Goal: Task Accomplishment & Management: Manage account settings

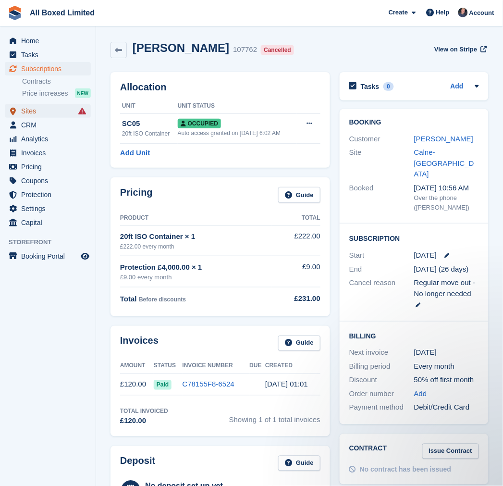
click at [41, 112] on span "Sites" at bounding box center [50, 110] width 58 height 13
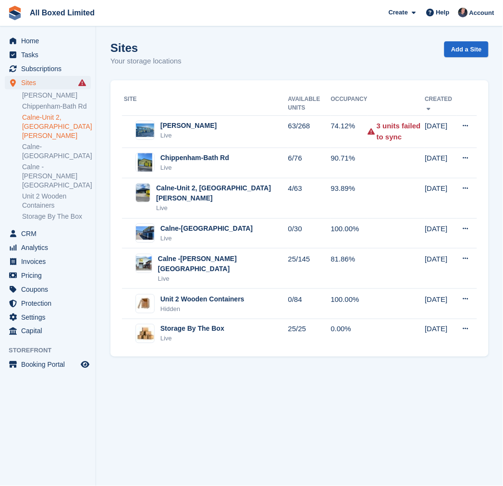
click at [37, 125] on link "Calne-Unit 2, [GEOGRAPHIC_DATA][PERSON_NAME]" at bounding box center [56, 126] width 69 height 27
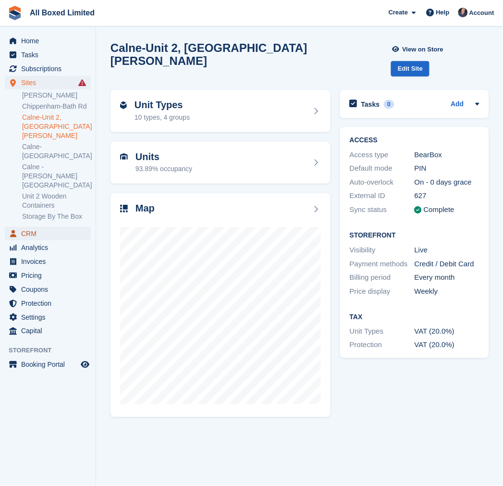
click at [44, 227] on span "CRM" at bounding box center [50, 233] width 58 height 13
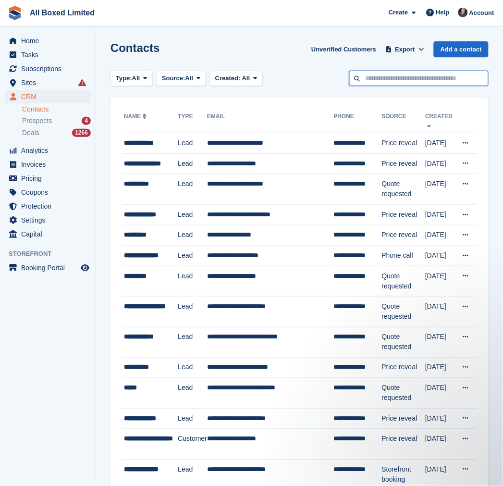
click at [391, 75] on input "text" at bounding box center [418, 79] width 139 height 16
paste input "**********"
type input "**********"
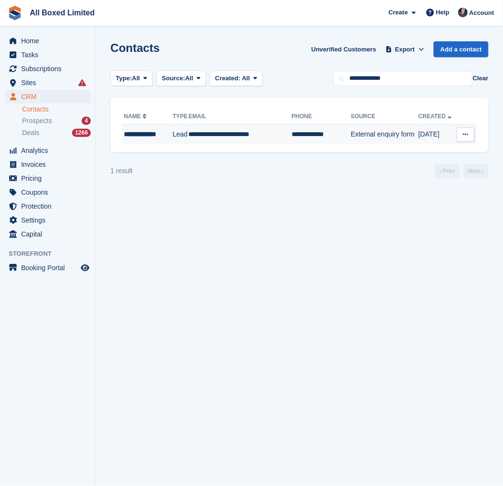
click at [292, 138] on td "**********" at bounding box center [321, 134] width 59 height 20
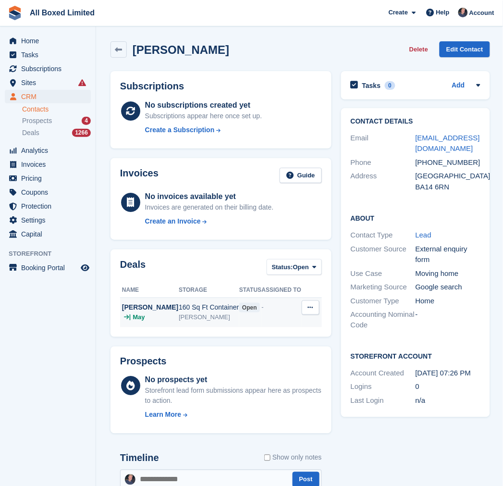
click at [308, 305] on icon at bounding box center [310, 307] width 5 height 6
click at [261, 337] on p "Edit deal" at bounding box center [274, 338] width 84 height 12
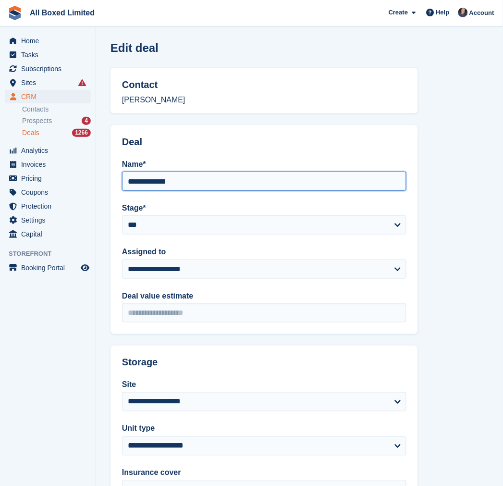
click at [205, 183] on input "**********" at bounding box center [264, 180] width 284 height 19
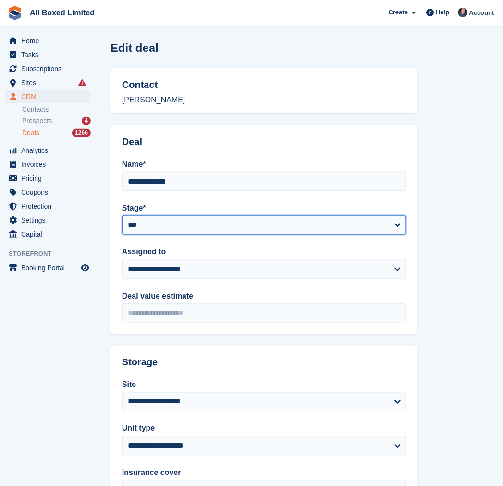
click at [175, 220] on select "**********" at bounding box center [264, 224] width 284 height 19
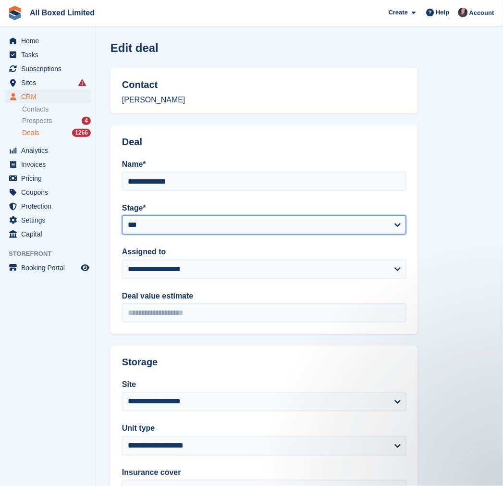
select select "****"
click at [122, 215] on select "**********" at bounding box center [264, 224] width 284 height 19
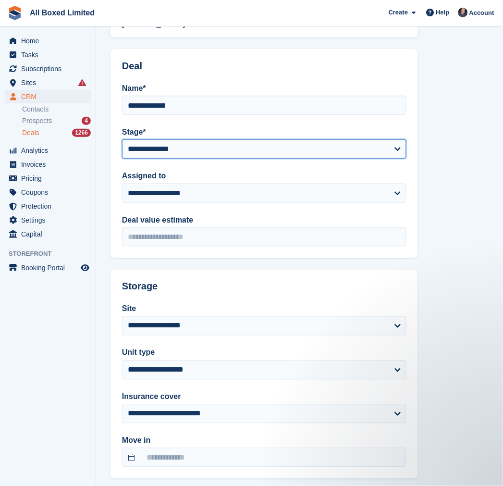
scroll to position [125, 0]
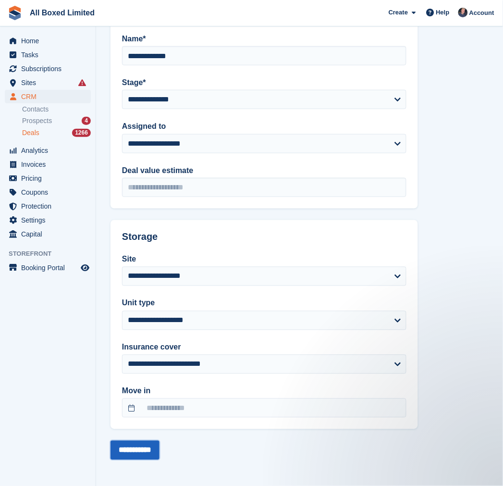
click at [144, 446] on input "**********" at bounding box center [134, 449] width 49 height 19
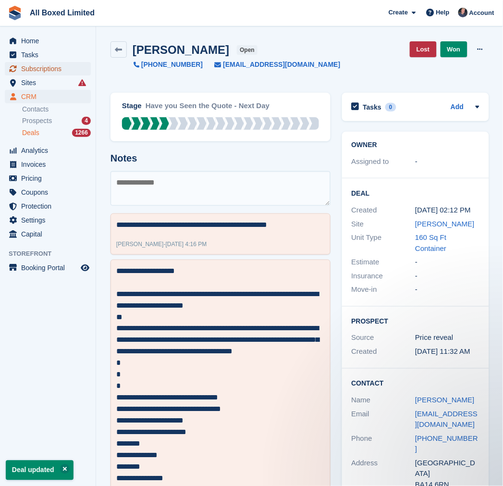
click at [52, 71] on span "Subscriptions" at bounding box center [50, 68] width 58 height 13
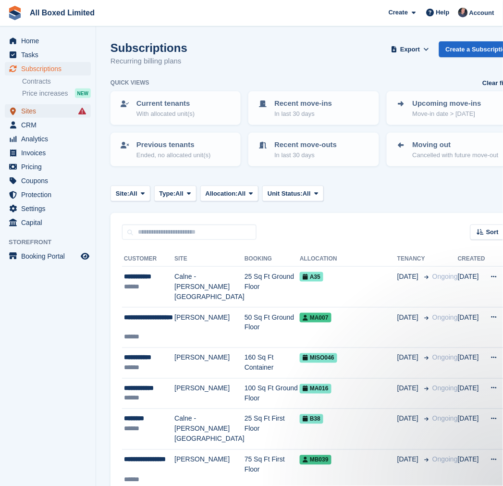
click at [37, 114] on span "Sites" at bounding box center [50, 110] width 58 height 13
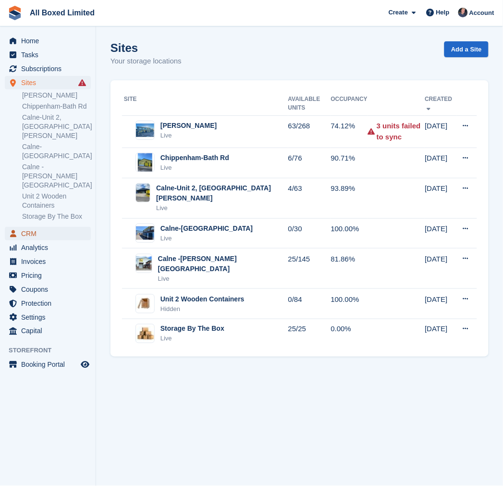
click at [36, 227] on span "CRM" at bounding box center [50, 233] width 58 height 13
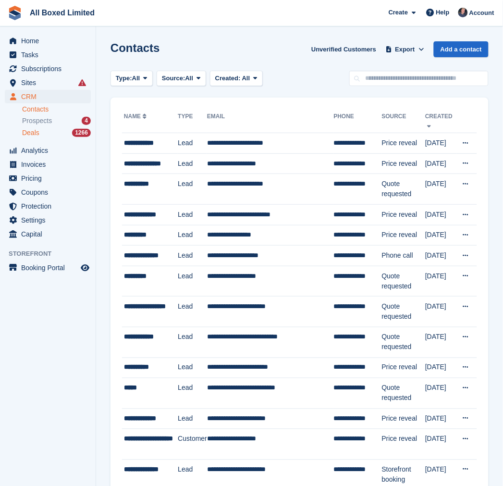
click at [45, 130] on div "Deals 1266" at bounding box center [56, 132] width 69 height 9
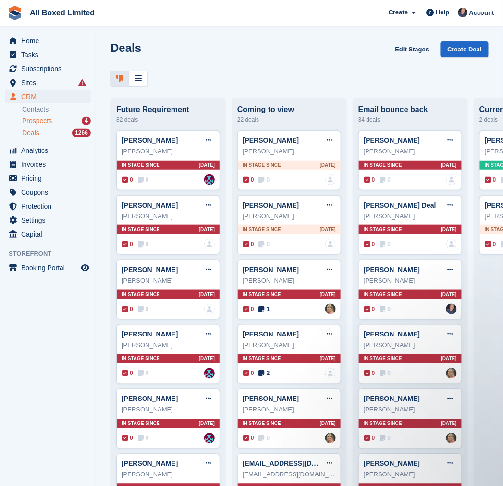
click at [55, 121] on div "Prospects 4" at bounding box center [56, 120] width 69 height 9
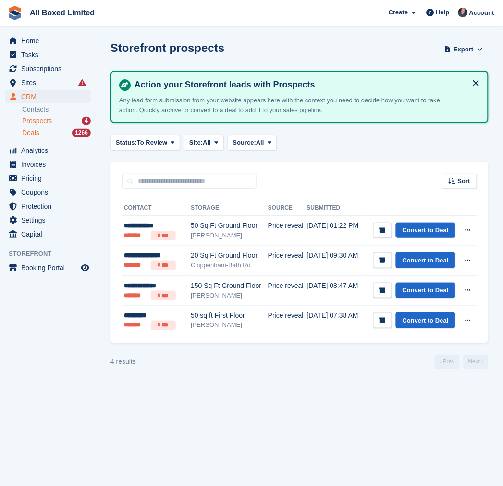
click at [39, 137] on div "Deals 1266" at bounding box center [56, 132] width 69 height 9
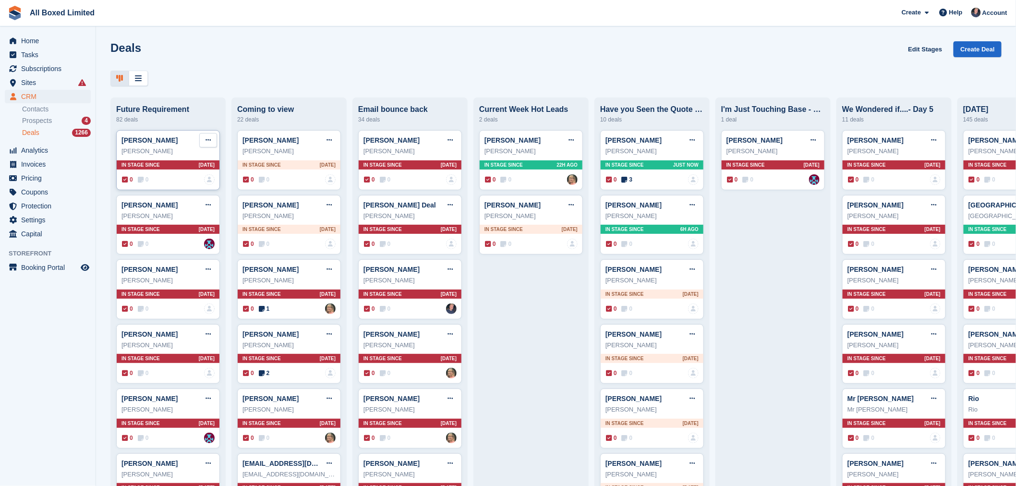
click at [208, 142] on icon at bounding box center [208, 140] width 5 height 6
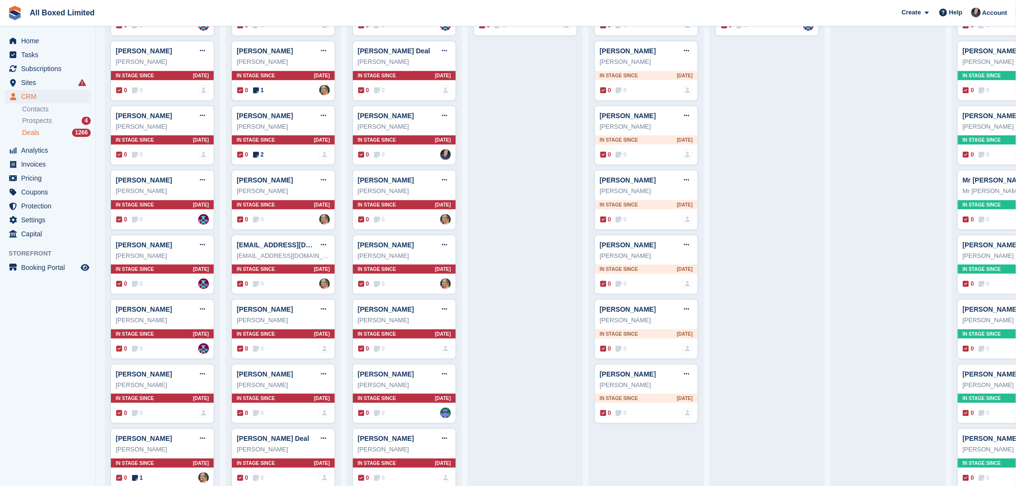
scroll to position [107, 0]
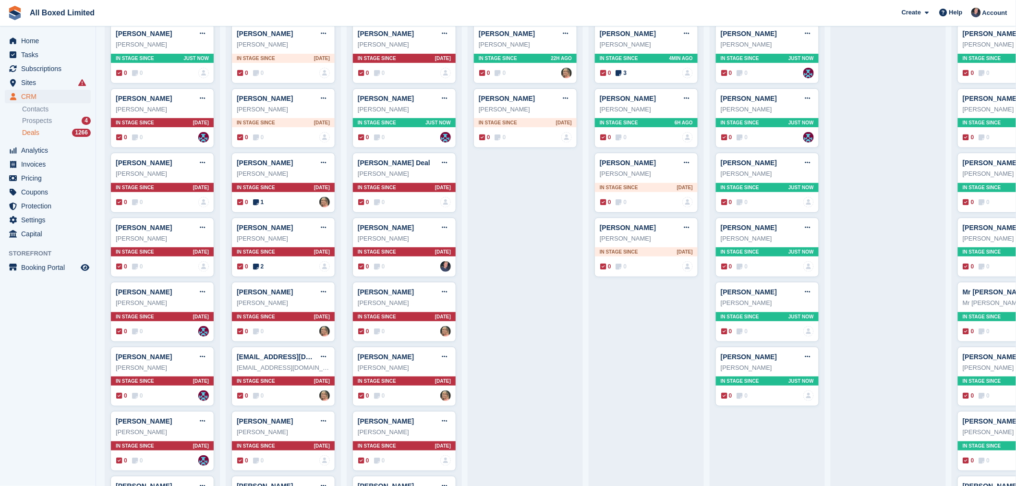
drag, startPoint x: 652, startPoint y: 194, endPoint x: 774, endPoint y: 448, distance: 281.9
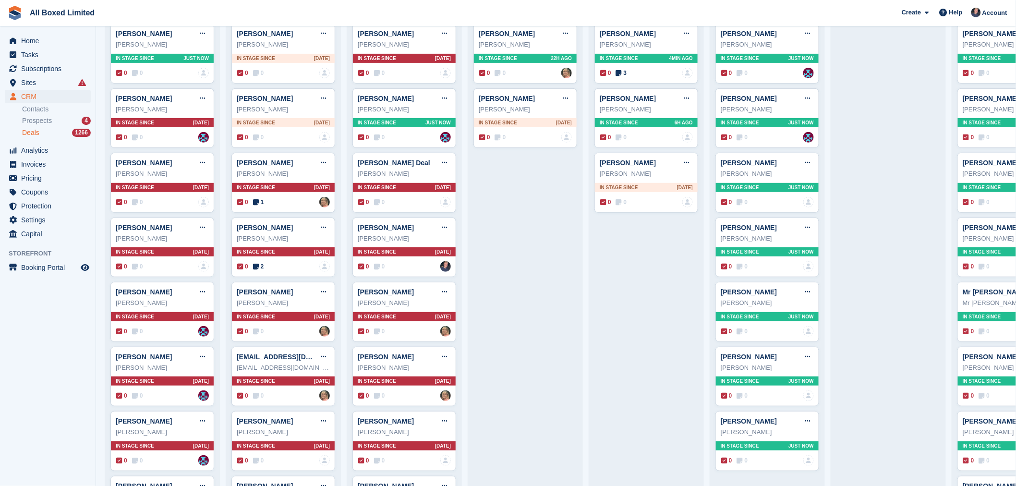
drag, startPoint x: 654, startPoint y: 185, endPoint x: 793, endPoint y: 433, distance: 284.1
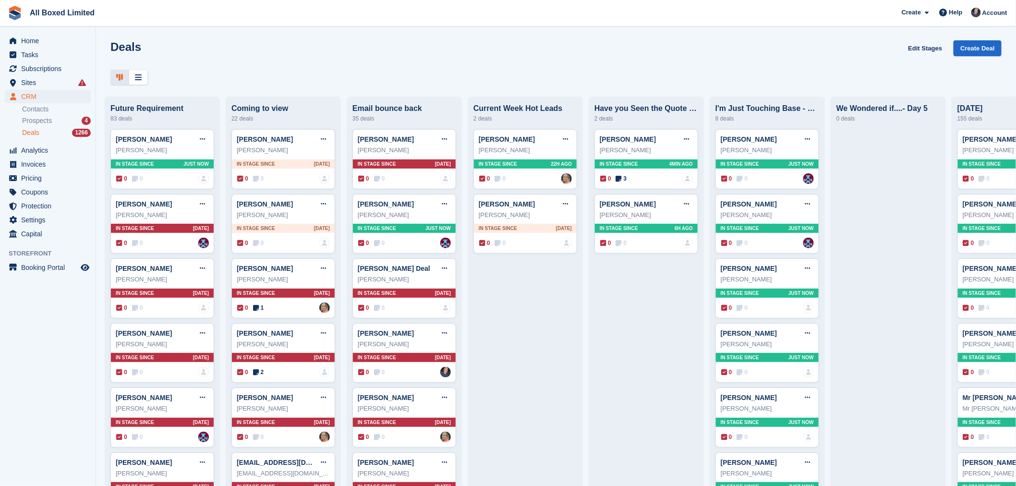
scroll to position [0, 0]
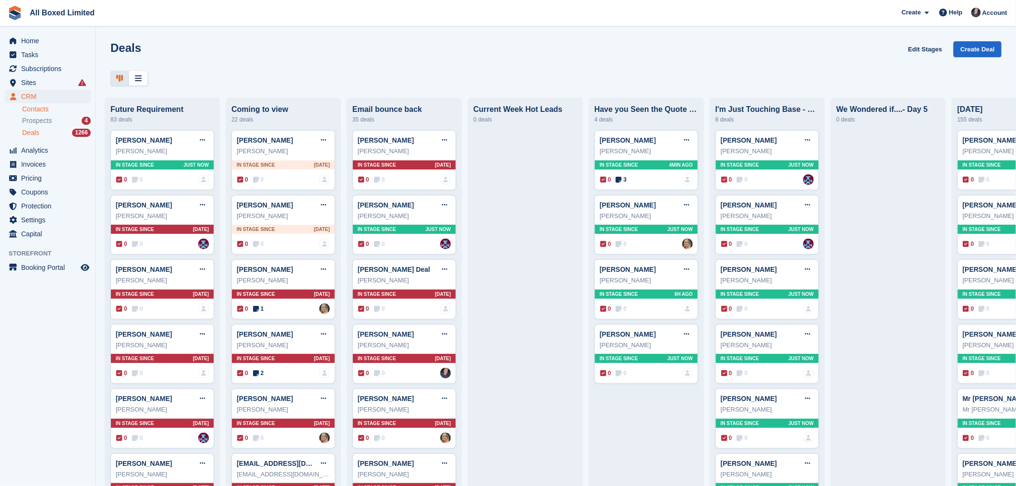
click at [58, 108] on link "Contacts" at bounding box center [56, 109] width 69 height 9
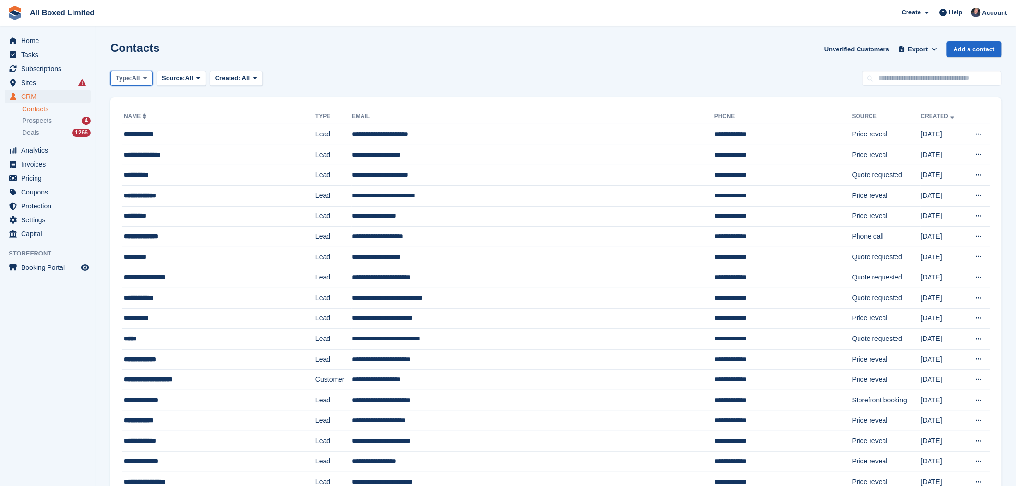
click at [144, 80] on span at bounding box center [146, 78] width 8 height 8
click at [220, 84] on button "Created: All" at bounding box center [236, 79] width 53 height 16
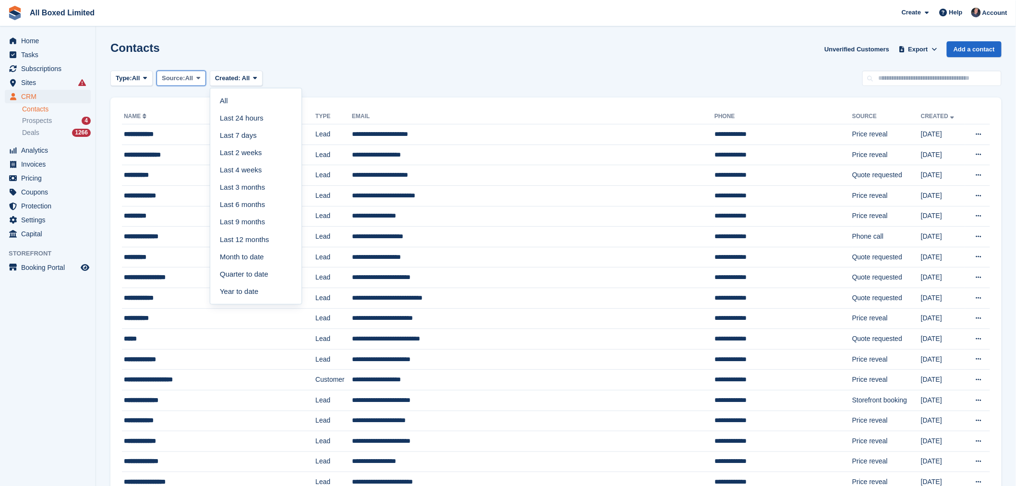
click at [199, 83] on button "Source: All" at bounding box center [181, 79] width 49 height 16
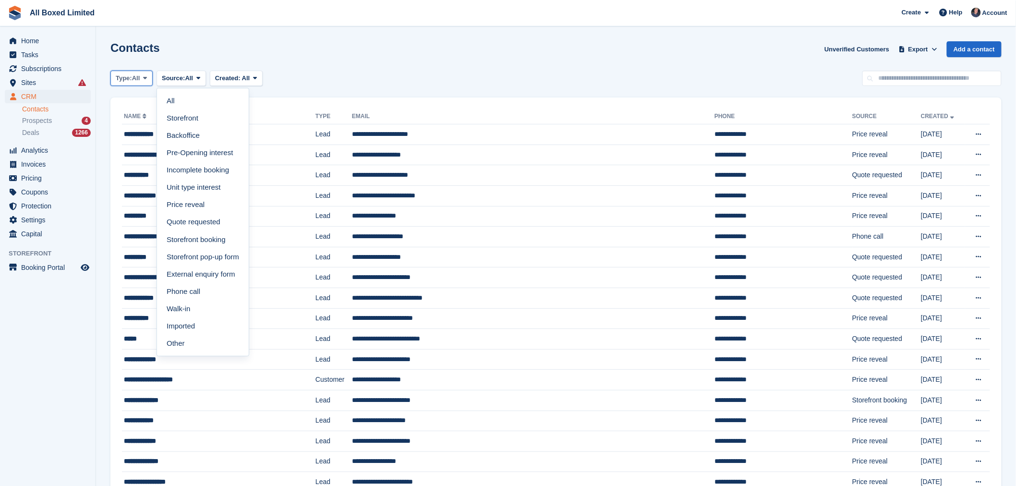
click at [134, 81] on span "All" at bounding box center [136, 78] width 8 height 10
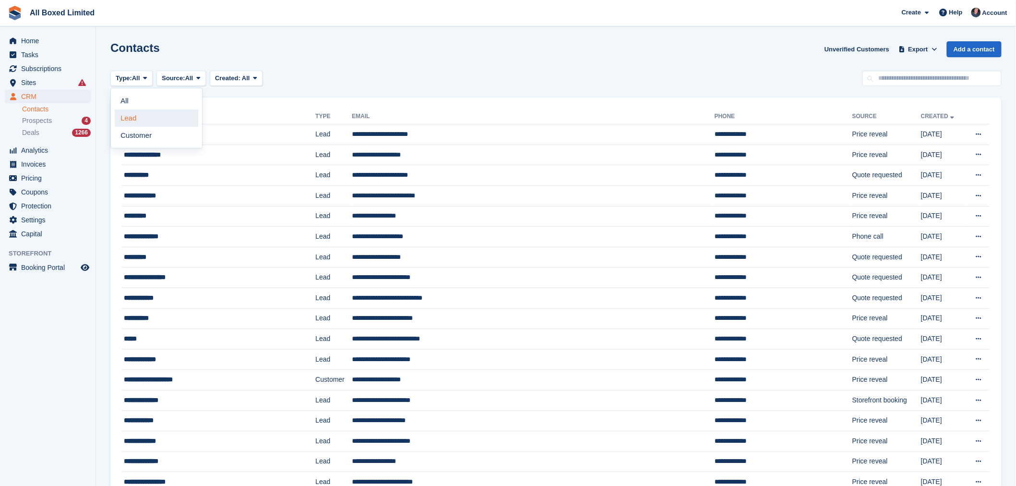
click at [134, 117] on link "Lead" at bounding box center [157, 118] width 84 height 17
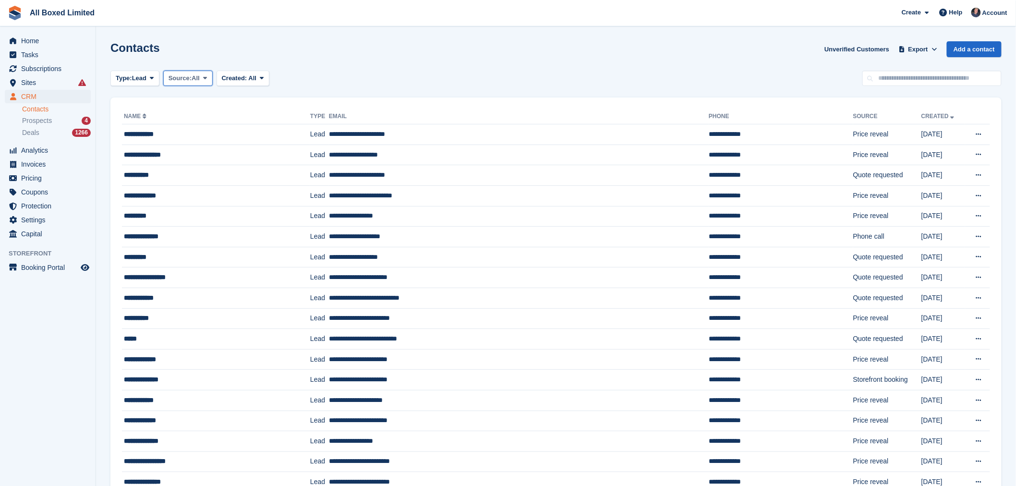
click at [210, 77] on button "Source: All" at bounding box center [187, 79] width 49 height 16
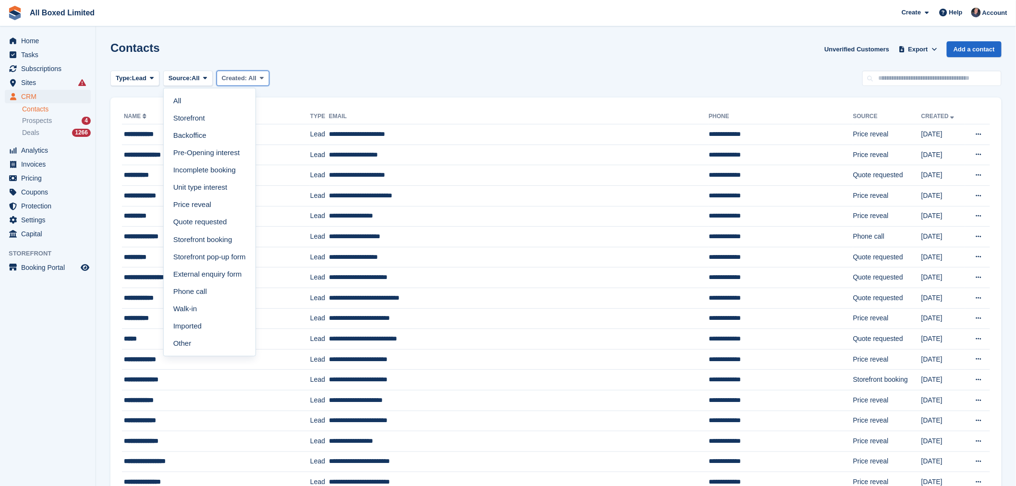
click at [232, 77] on span "Created:" at bounding box center [234, 77] width 25 height 7
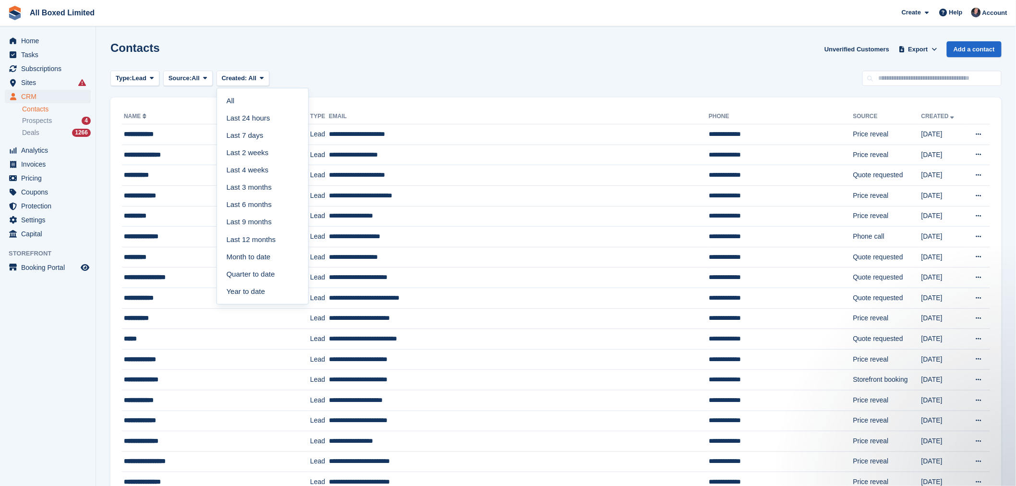
click at [333, 73] on div "Type: Lead All Lead Customer Source: All All Storefront Backoffice Pre-Opening …" at bounding box center [556, 79] width 892 height 16
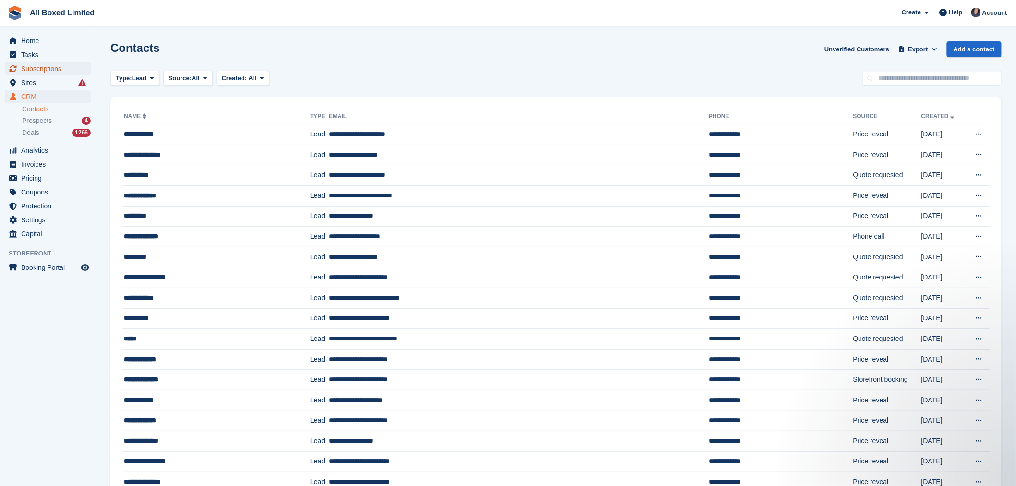
click at [37, 69] on span "Subscriptions" at bounding box center [50, 68] width 58 height 13
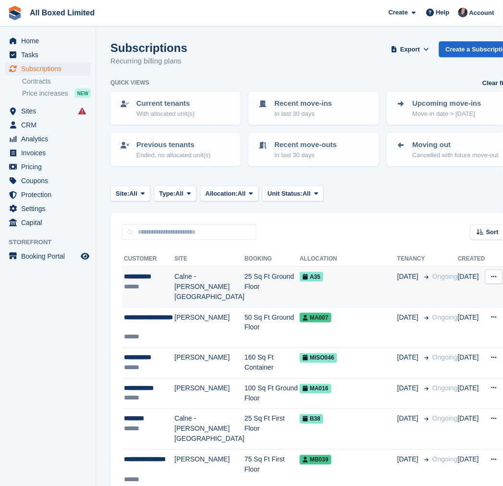
click at [146, 277] on div "**********" at bounding box center [149, 276] width 50 height 10
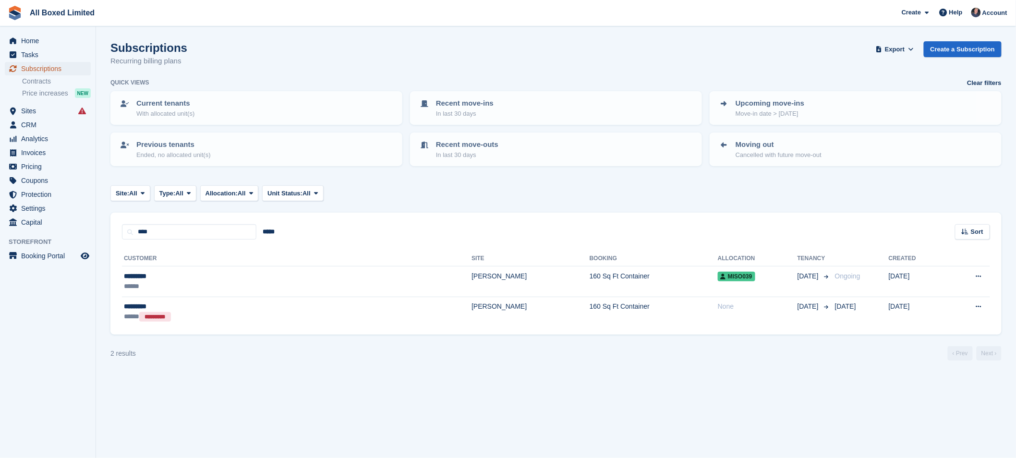
click at [63, 68] on span "Subscriptions" at bounding box center [50, 68] width 58 height 13
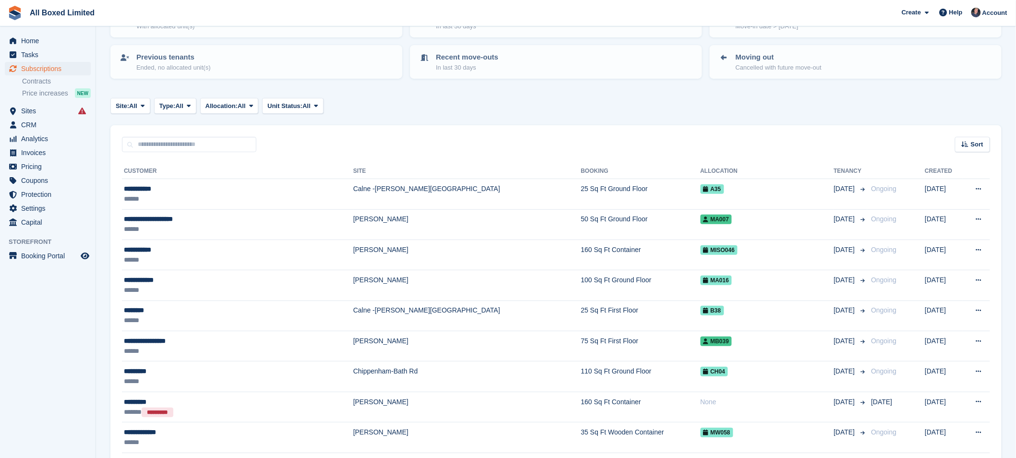
scroll to position [267, 0]
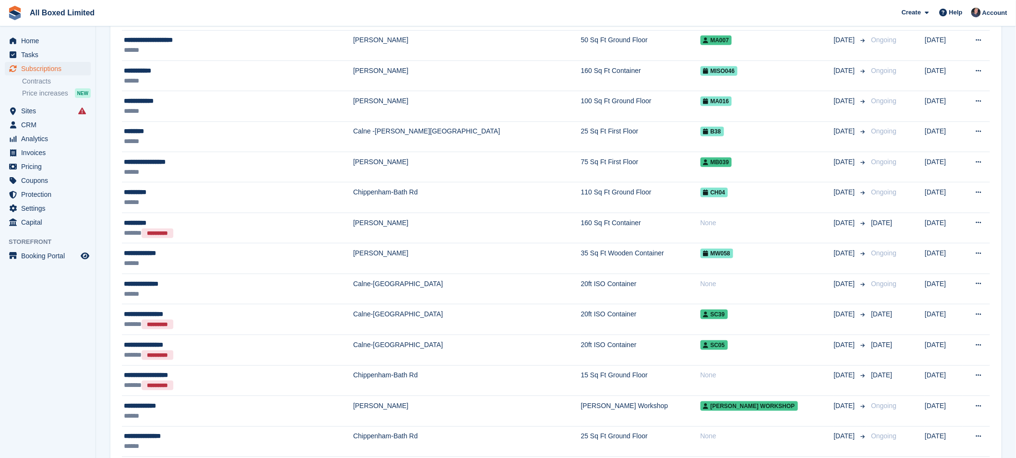
click at [70, 375] on aside "Home Tasks Subscriptions Subscriptions Subscriptions Contracts Price increases …" at bounding box center [48, 231] width 96 height 410
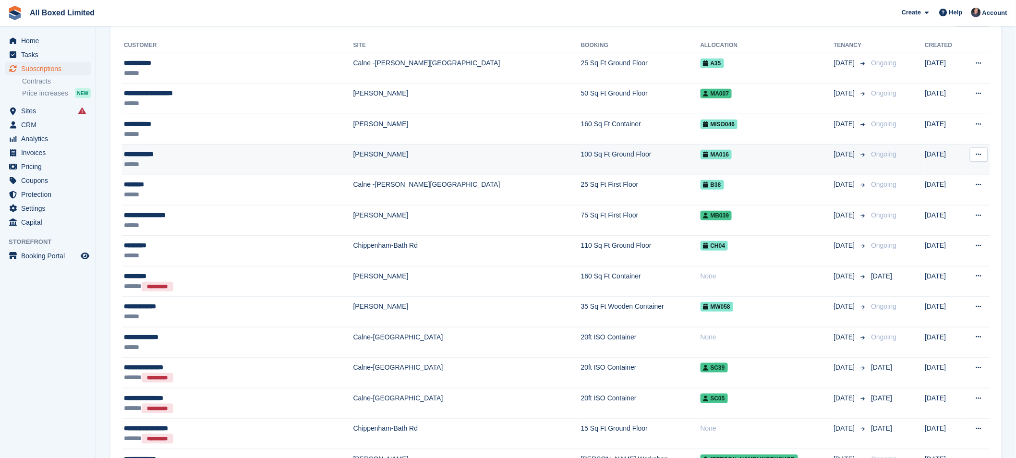
scroll to position [0, 0]
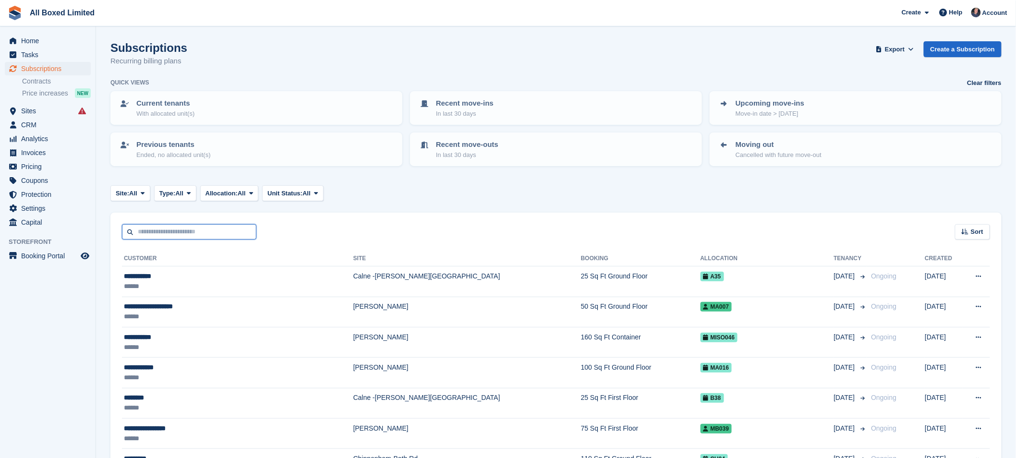
click at [196, 232] on input "text" at bounding box center [189, 232] width 134 height 16
type input "*"
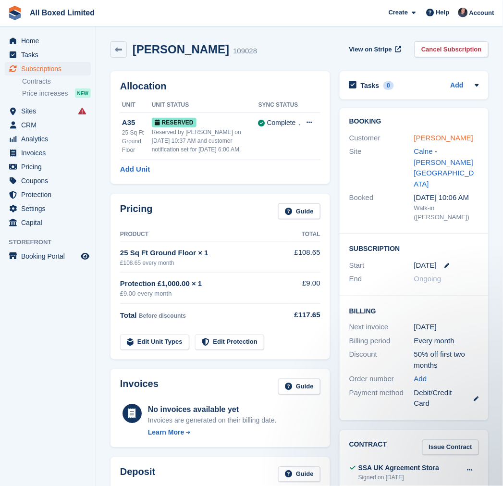
click at [435, 138] on link "[PERSON_NAME]" at bounding box center [443, 138] width 59 height 8
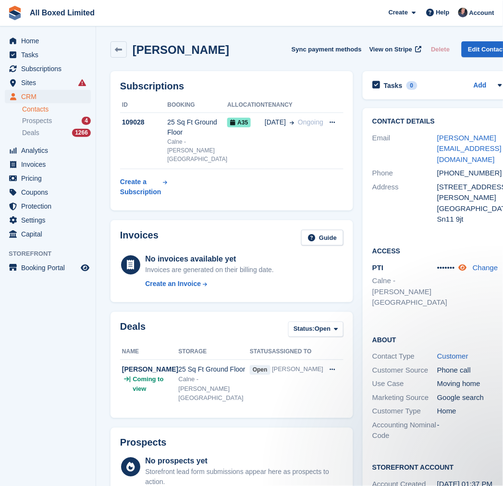
click at [459, 264] on icon at bounding box center [463, 267] width 8 height 7
drag, startPoint x: 429, startPoint y: 147, endPoint x: 414, endPoint y: 136, distance: 18.5
click at [437, 136] on div "[PERSON_NAME][EMAIL_ADDRESS][DOMAIN_NAME]" at bounding box center [469, 149] width 65 height 33
